Goal: Transaction & Acquisition: Purchase product/service

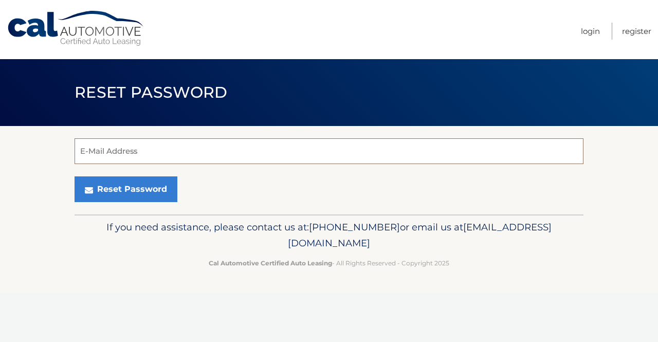
click at [115, 147] on input "E-Mail Address" at bounding box center [328, 151] width 509 height 26
type input "[EMAIL_ADDRESS][DOMAIN_NAME]"
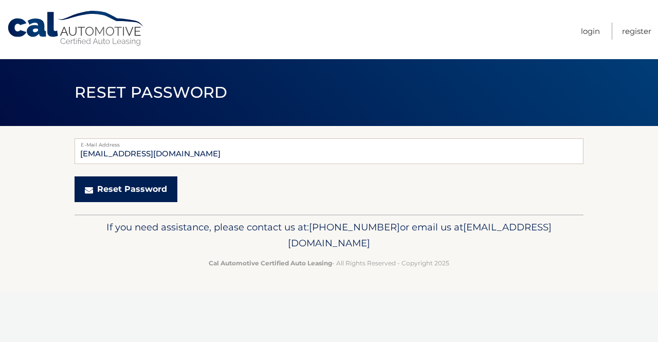
click at [140, 183] on button "Reset Password" at bounding box center [125, 189] width 103 height 26
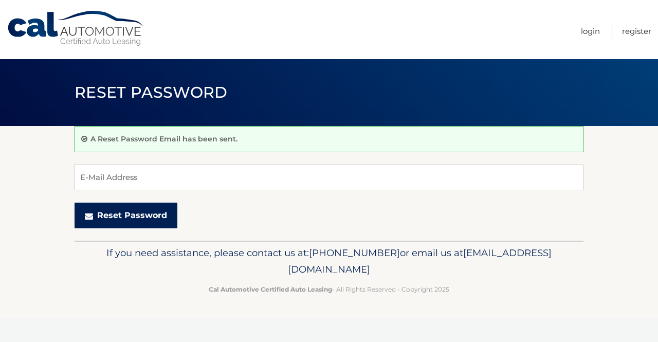
click at [122, 213] on button "Reset Password" at bounding box center [125, 215] width 103 height 26
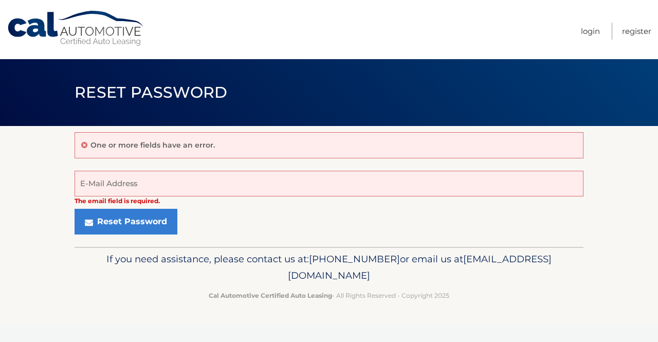
click at [90, 33] on link "Cal Automotive" at bounding box center [76, 28] width 139 height 36
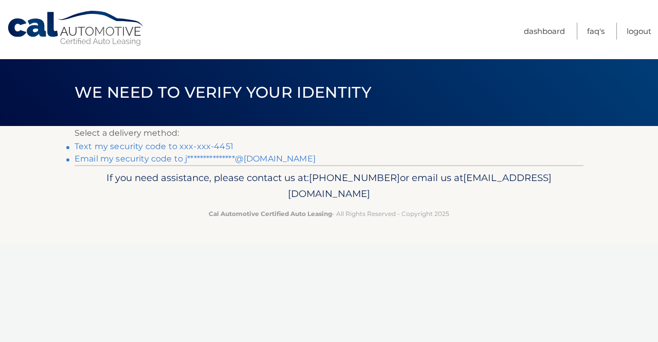
click at [195, 146] on link "Text my security code to xxx-xxx-4451" at bounding box center [153, 146] width 159 height 10
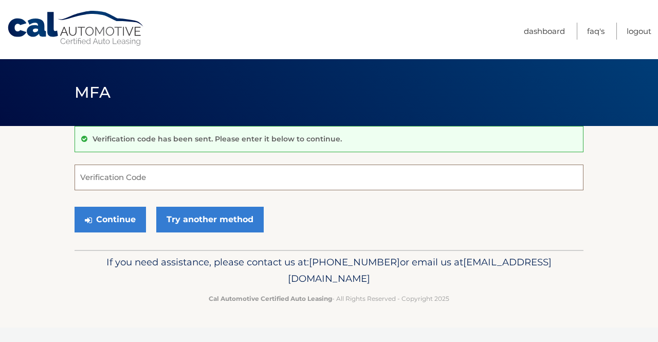
click at [132, 175] on input "Verification Code" at bounding box center [328, 177] width 509 height 26
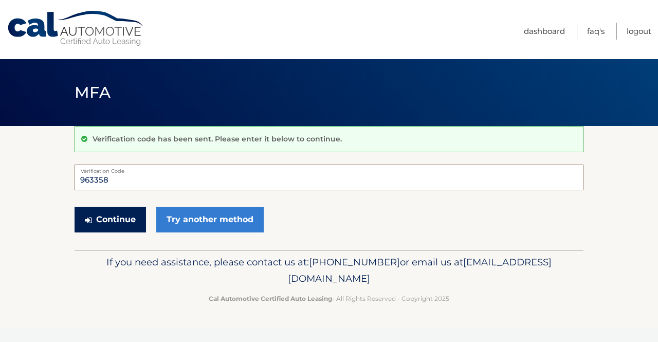
type input "963358"
click at [118, 227] on button "Continue" at bounding box center [109, 220] width 71 height 26
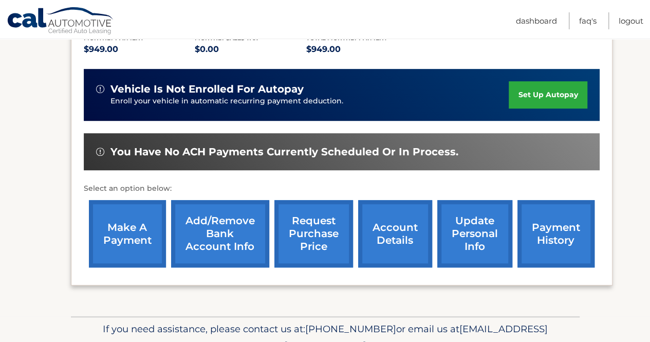
scroll to position [230, 0]
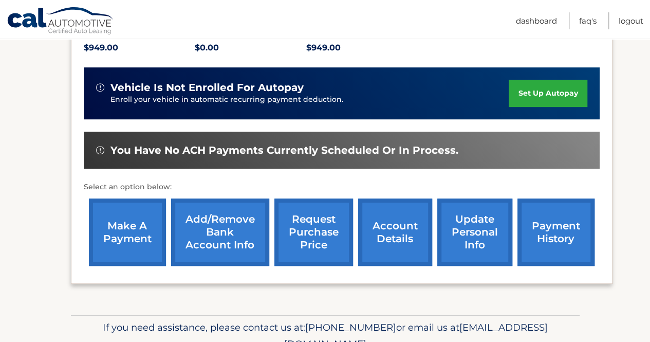
click at [135, 230] on link "make a payment" at bounding box center [127, 231] width 77 height 67
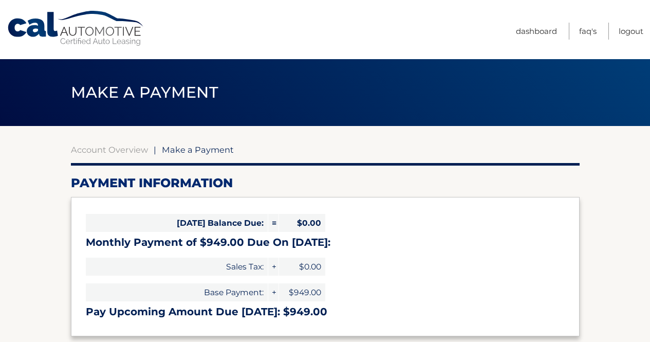
select select "OGY3MDI3MWYtODRmMC00NjQyLThmZTctYTk3OWIxMTJkMTA5"
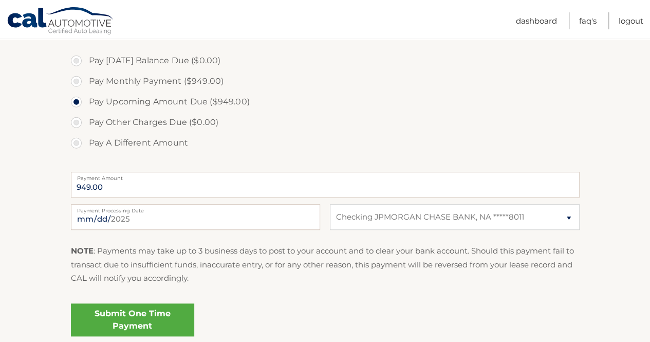
scroll to position [303, 0]
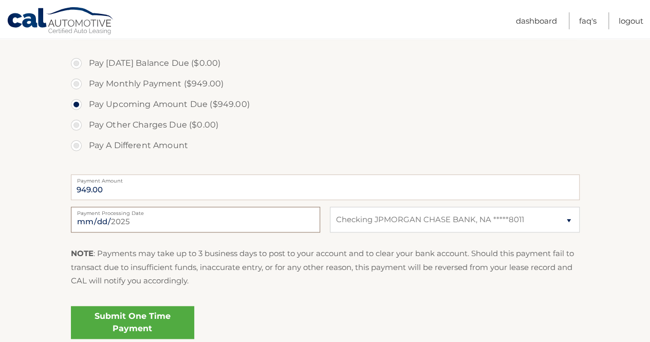
click at [268, 223] on input "2025-08-12" at bounding box center [195, 220] width 249 height 26
click at [397, 291] on div "NOTE : Payments may take up to 3 business days to post to your account and to c…" at bounding box center [325, 271] width 509 height 48
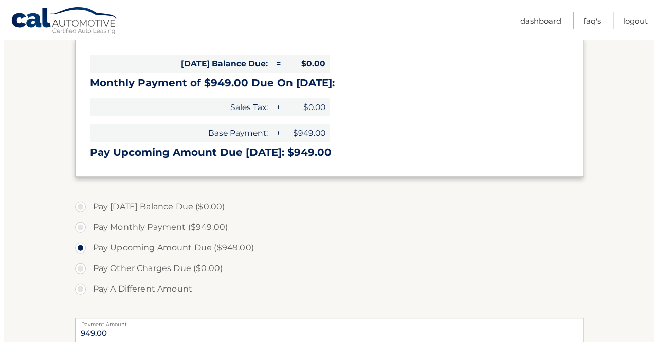
scroll to position [391, 0]
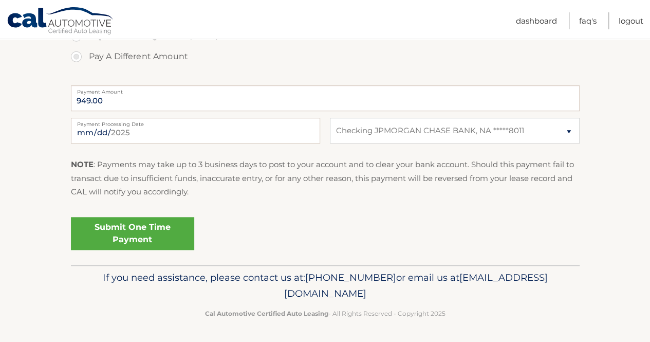
click at [170, 119] on label "Payment Processing Date" at bounding box center [195, 122] width 249 height 8
click at [170, 119] on input "2025-08-12" at bounding box center [195, 131] width 249 height 26
click at [168, 127] on input "2025-08-12" at bounding box center [195, 131] width 249 height 26
type input "2025-08-17"
click at [121, 228] on link "Submit One Time Payment" at bounding box center [132, 233] width 123 height 33
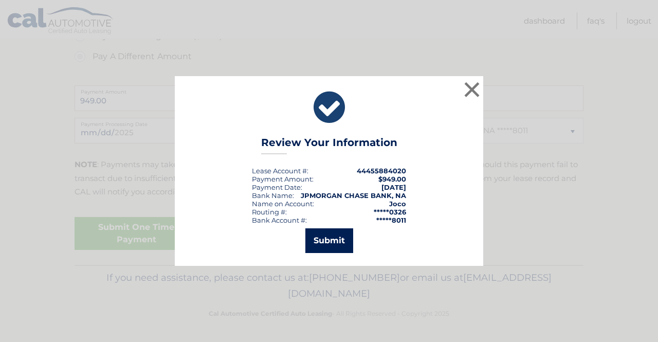
click at [320, 249] on button "Submit" at bounding box center [329, 240] width 48 height 25
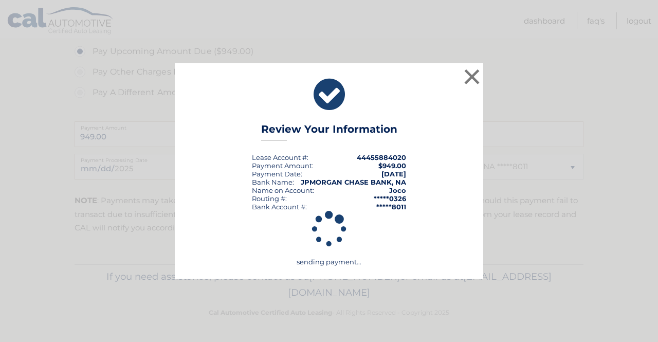
scroll to position [354, 0]
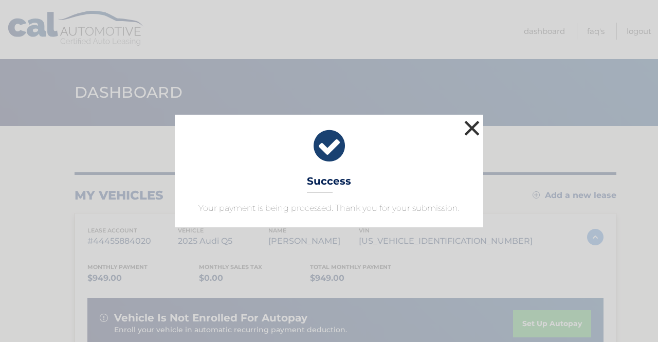
click at [473, 121] on button "×" at bounding box center [471, 128] width 21 height 21
